Goal: Register for event/course

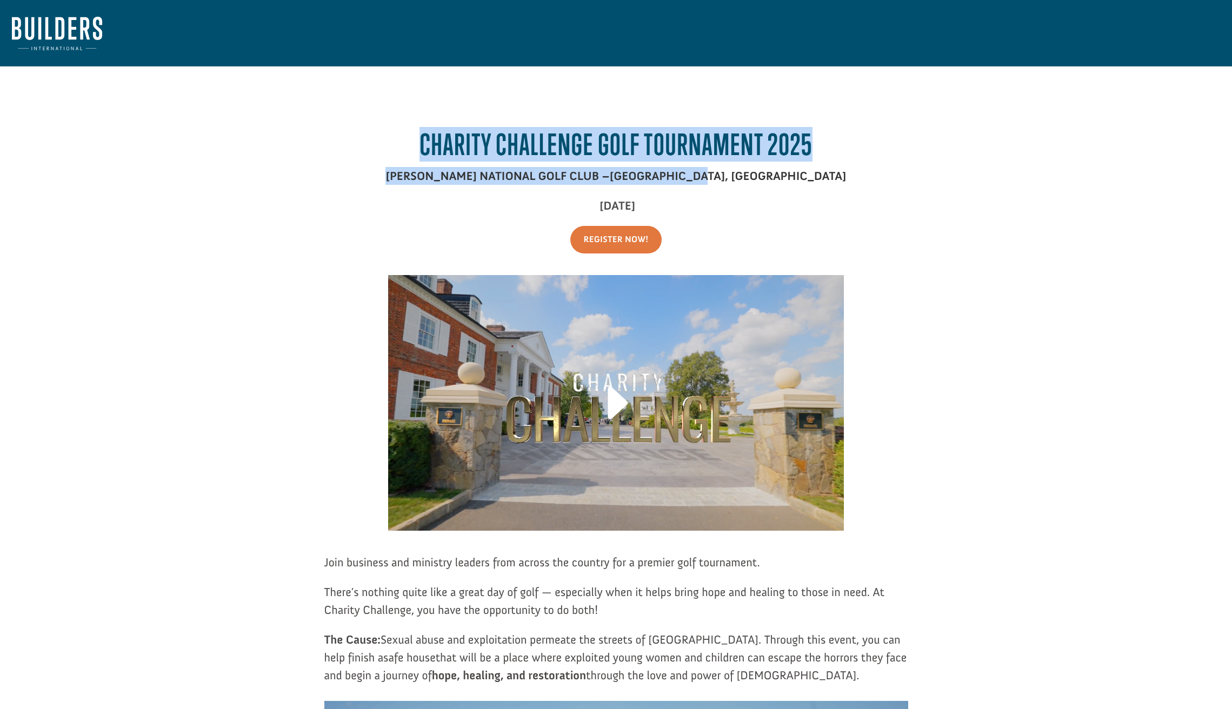
drag, startPoint x: 632, startPoint y: 82, endPoint x: 860, endPoint y: 184, distance: 249.7
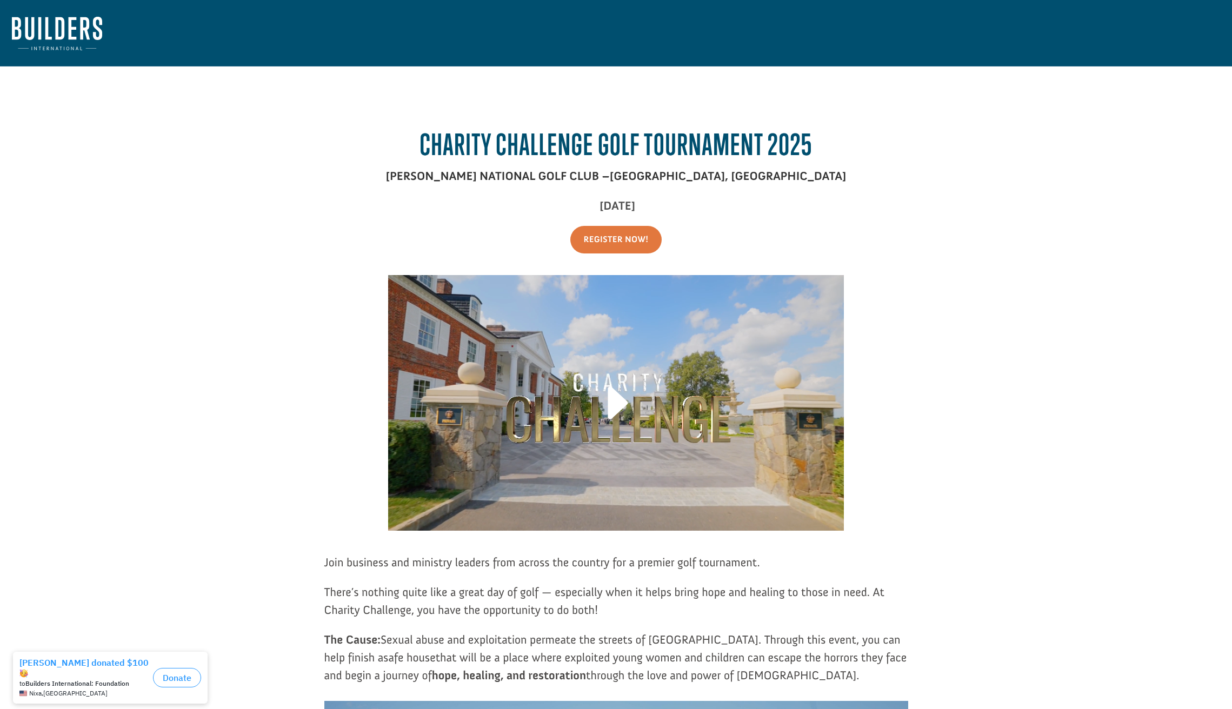
click at [860, 184] on p "[PERSON_NAME] NATIONAL GOLF CLUB – [GEOGRAPHIC_DATA], [GEOGRAPHIC_DATA]" at bounding box center [616, 182] width 584 height 30
drag, startPoint x: 533, startPoint y: 170, endPoint x: 722, endPoint y: 211, distance: 193.0
click at [721, 211] on div "Charity Challenge Golf Tournament 2025 [PERSON_NAME] NATIONAL GOLF CLUB – [GEOG…" at bounding box center [616, 177] width 584 height 99
click at [722, 211] on p "[DATE]" at bounding box center [616, 212] width 584 height 30
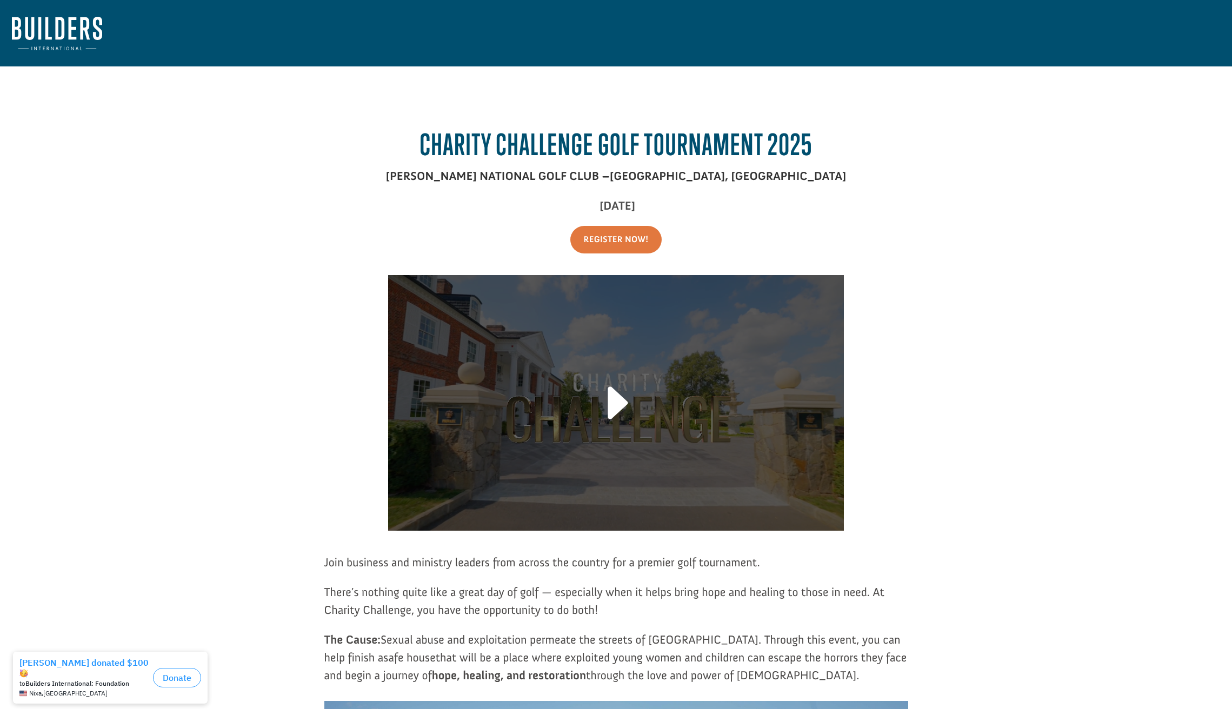
scroll to position [161, 0]
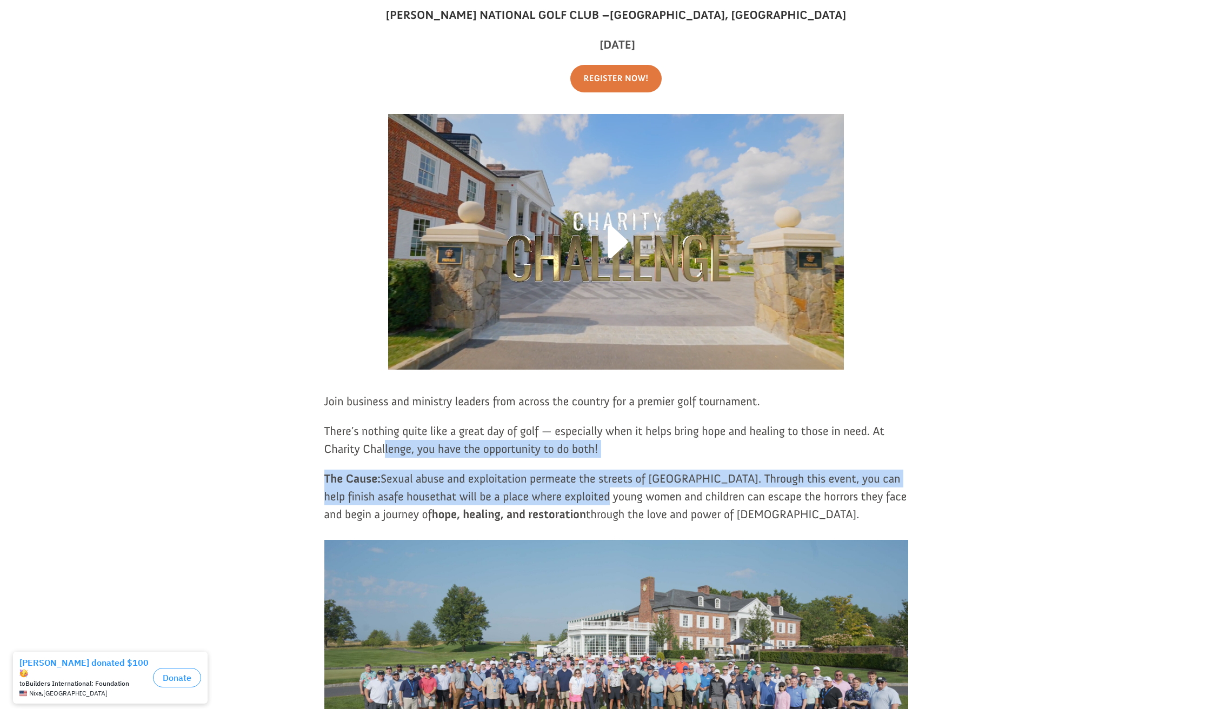
drag, startPoint x: 458, startPoint y: 481, endPoint x: 548, endPoint y: 496, distance: 90.9
click at [548, 496] on div "Join business and ministry leaders from across the country for a premier golf t…" at bounding box center [616, 457] width 584 height 131
click at [548, 496] on span "that will be a place where exploited young women and children can escape the ho…" at bounding box center [615, 505] width 583 height 32
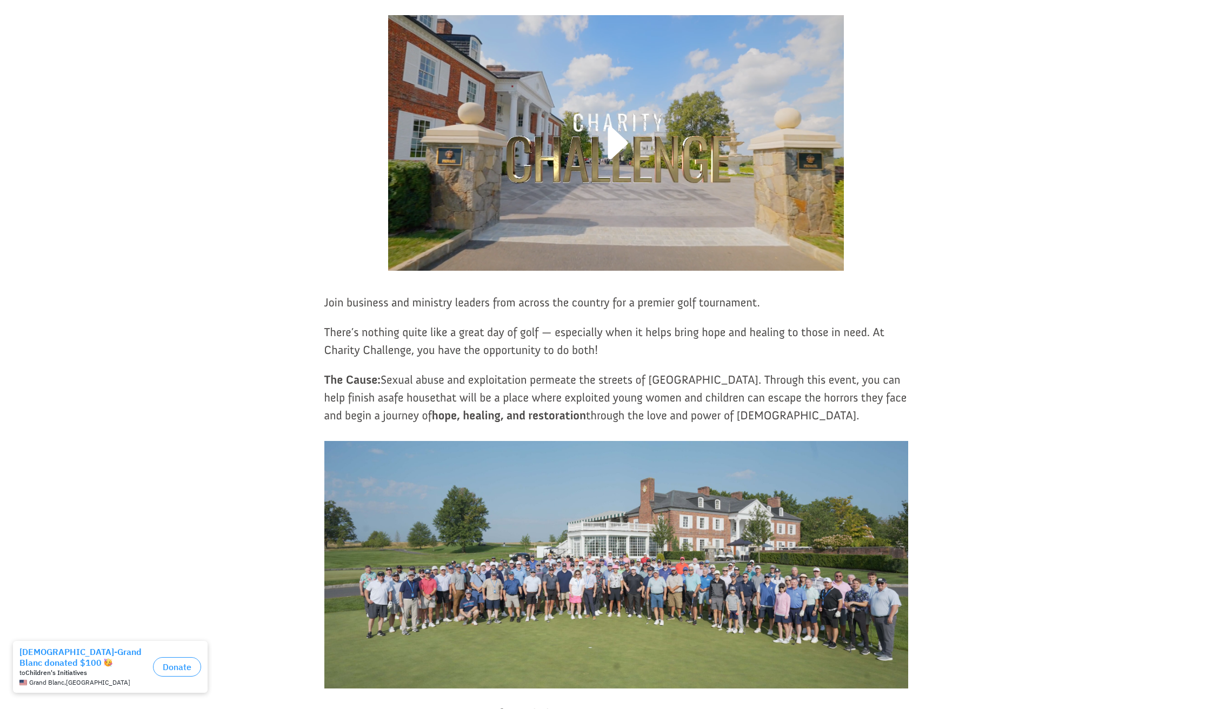
scroll to position [441, 0]
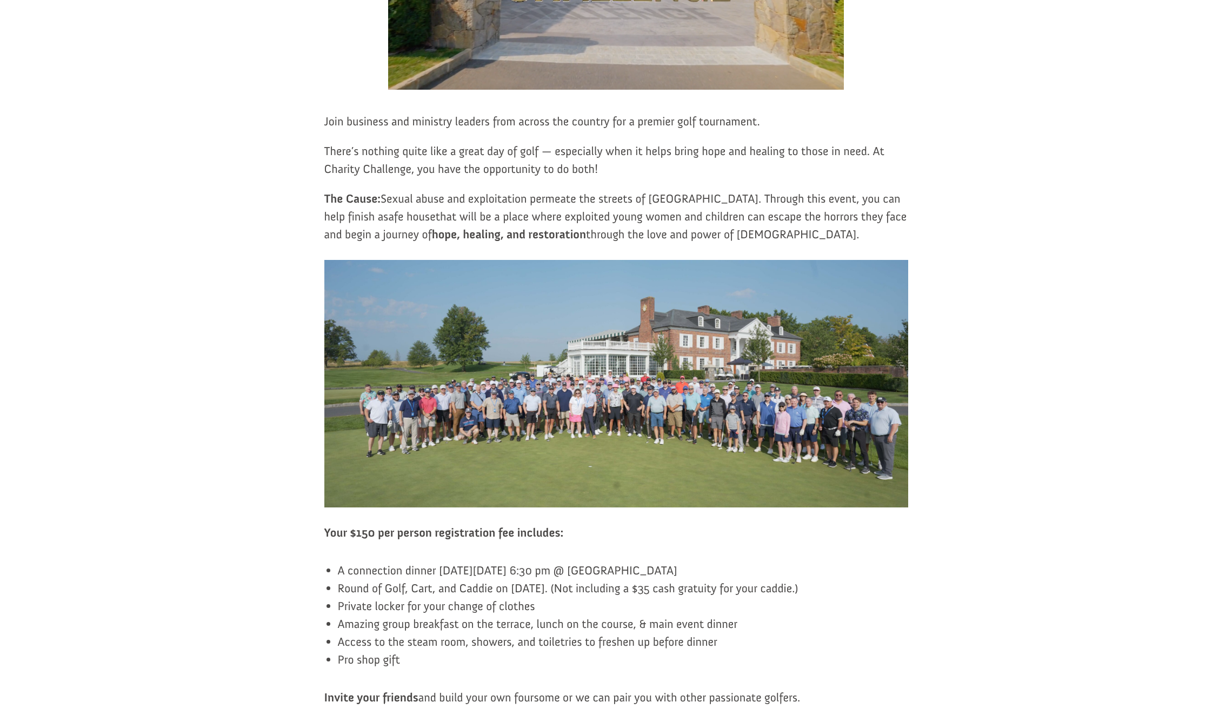
click at [539, 411] on img at bounding box center [616, 384] width 584 height 248
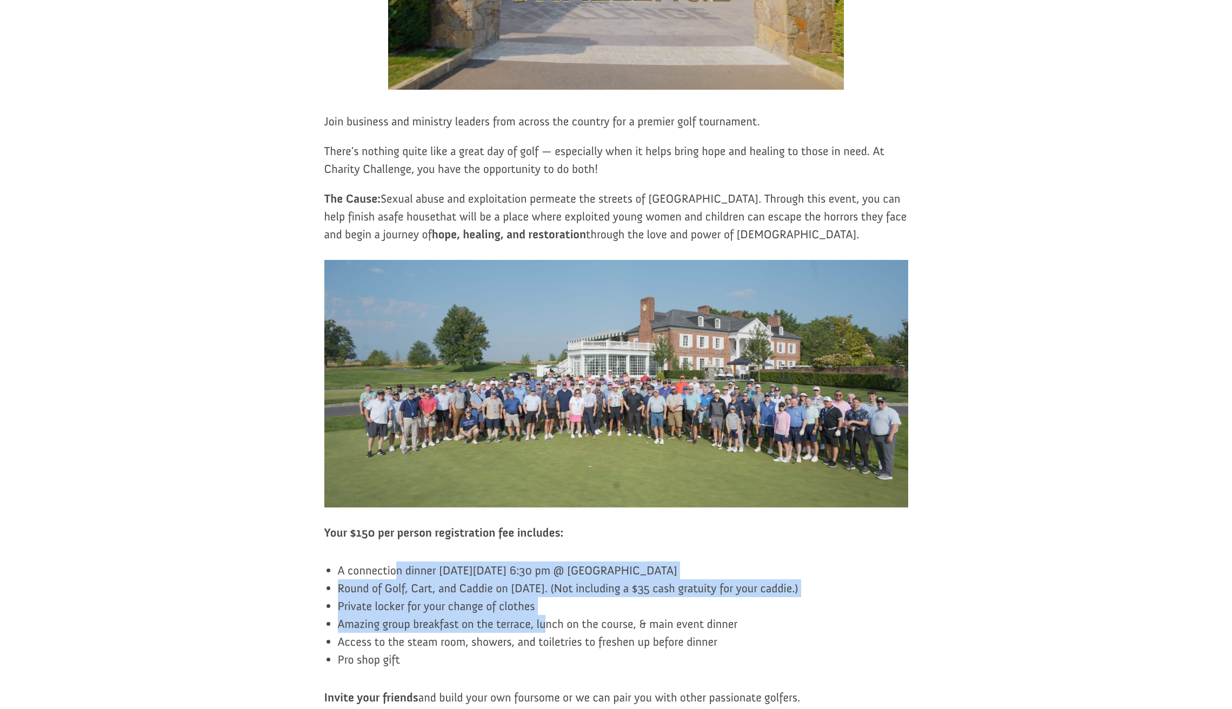
drag, startPoint x: 411, startPoint y: 571, endPoint x: 546, endPoint y: 626, distance: 145.6
click at [546, 626] on ul "A connection dinner [DATE][DATE] 6:30 pm @ [GEOGRAPHIC_DATA] Round of Golf, Car…" at bounding box center [623, 621] width 570 height 119
click at [546, 626] on span "Amazing group breakfast on the terrace, lunch on the course, & main event dinner" at bounding box center [538, 624] width 400 height 15
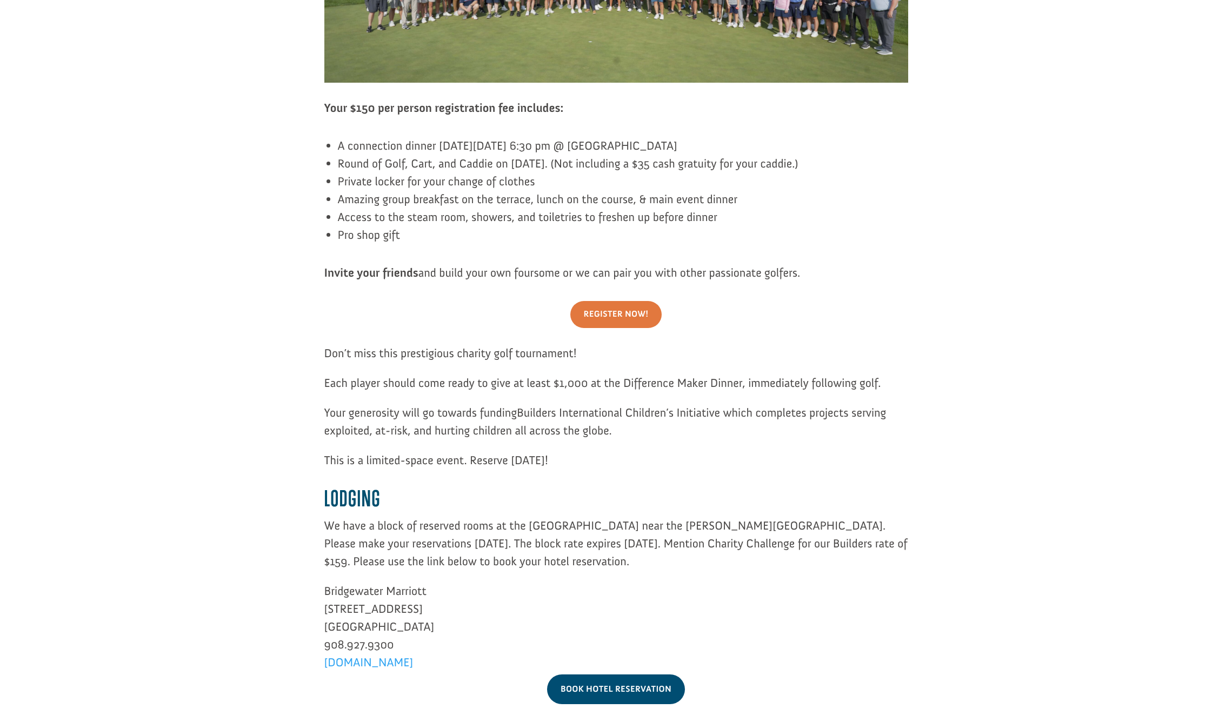
scroll to position [1047, 0]
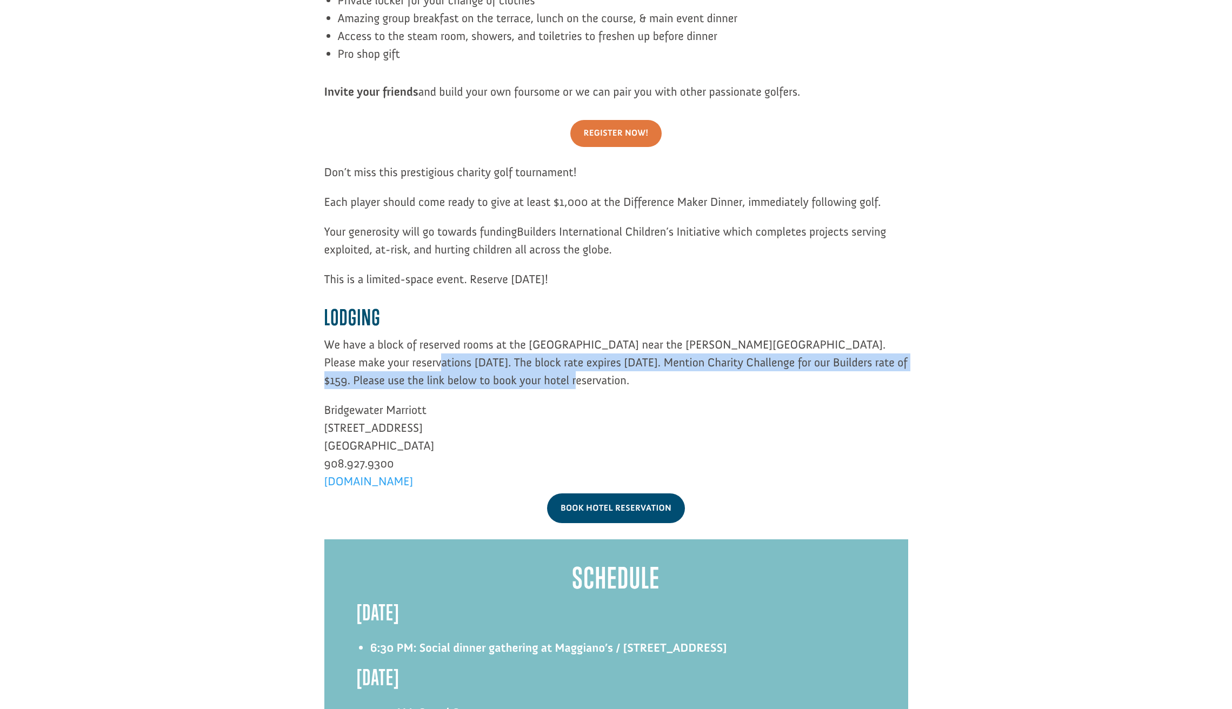
drag, startPoint x: 357, startPoint y: 357, endPoint x: 509, endPoint y: 388, distance: 155.5
click at [501, 388] on p "We have a block of reserved rooms at the [GEOGRAPHIC_DATA] near the [PERSON_NAM…" at bounding box center [616, 368] width 584 height 65
drag, startPoint x: 513, startPoint y: 388, endPoint x: 631, endPoint y: 403, distance: 118.8
click at [549, 396] on p "We have a block of reserved rooms at the [GEOGRAPHIC_DATA] near the [PERSON_NAM…" at bounding box center [616, 368] width 584 height 65
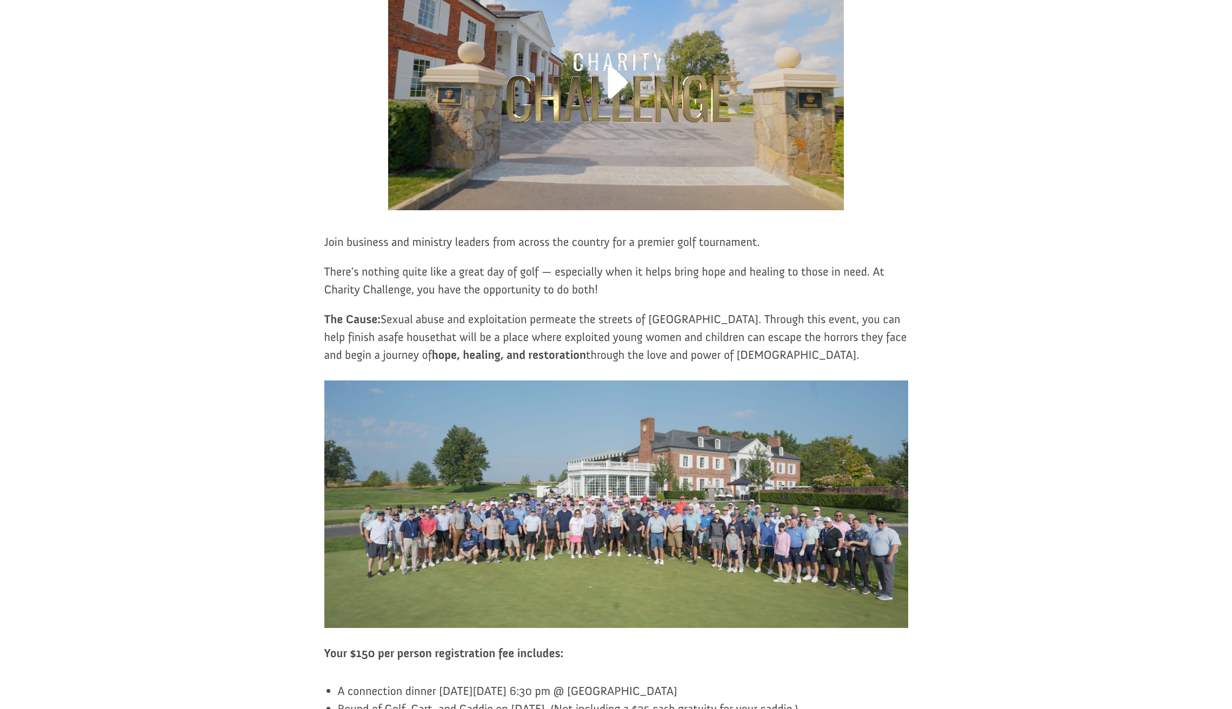
scroll to position [112, 0]
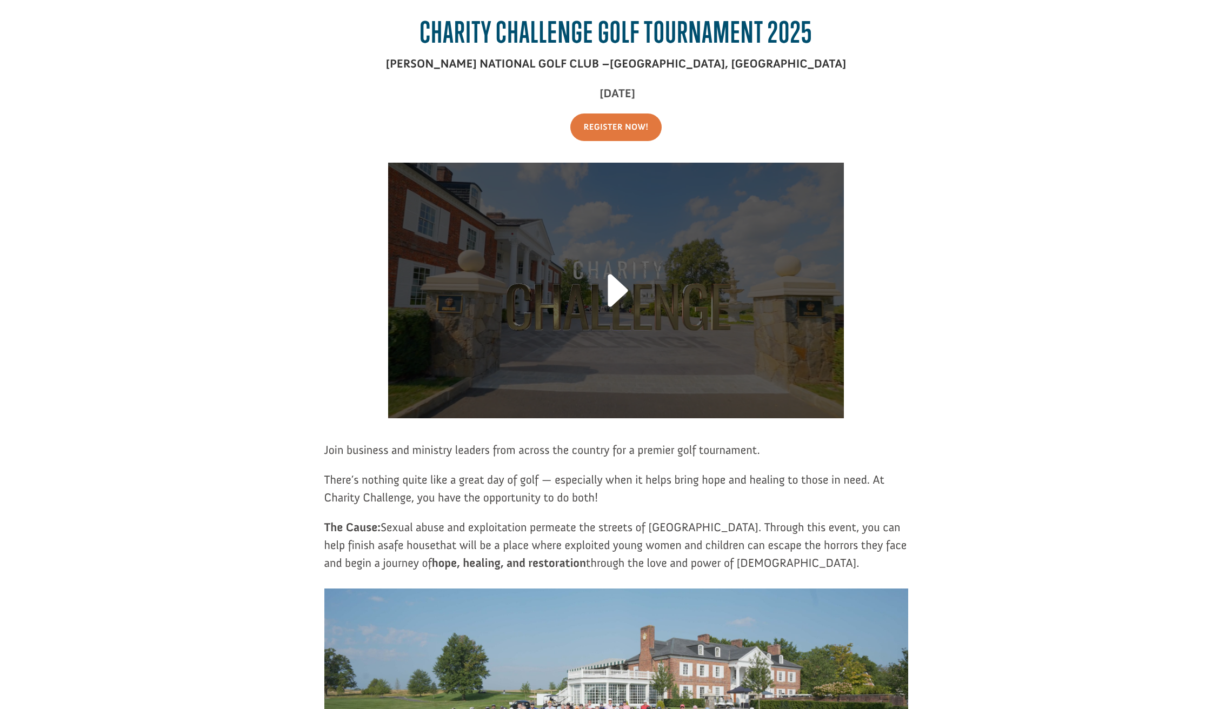
click at [616, 292] on link at bounding box center [615, 296] width 65 height 77
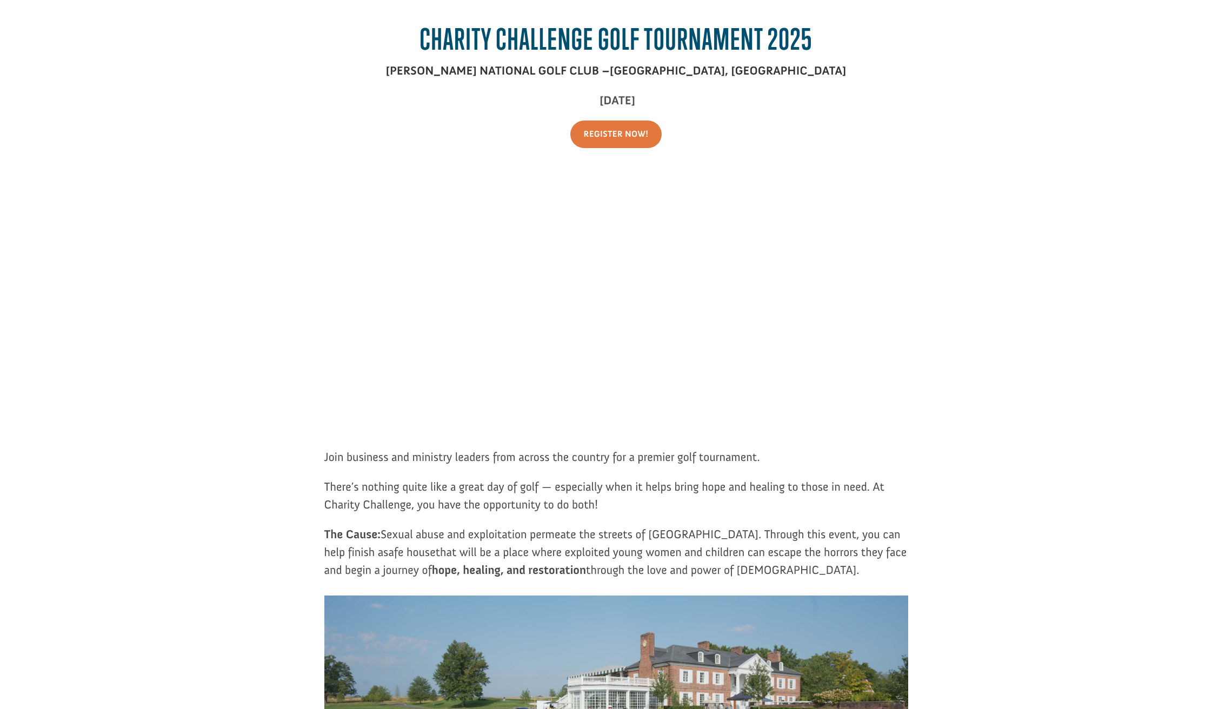
scroll to position [0, 0]
